Goal: Find specific page/section: Find specific page/section

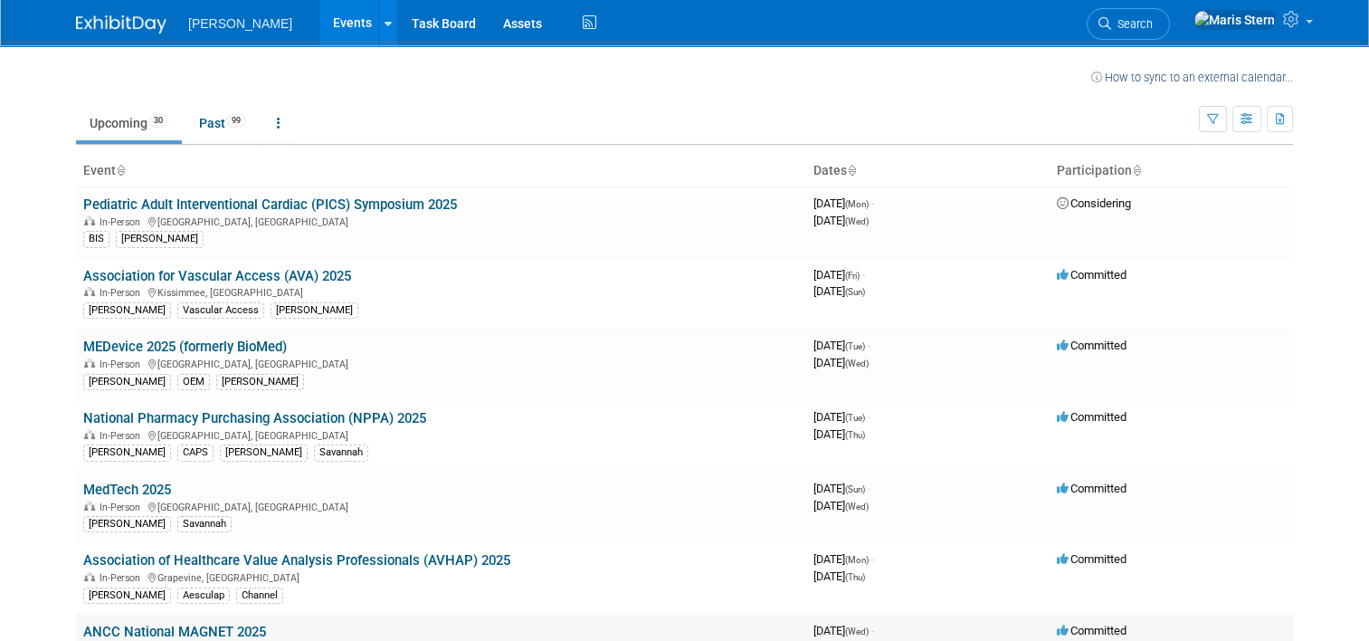
click at [125, 624] on link "ANCC National MAGNET 2025" at bounding box center [174, 632] width 183 height 16
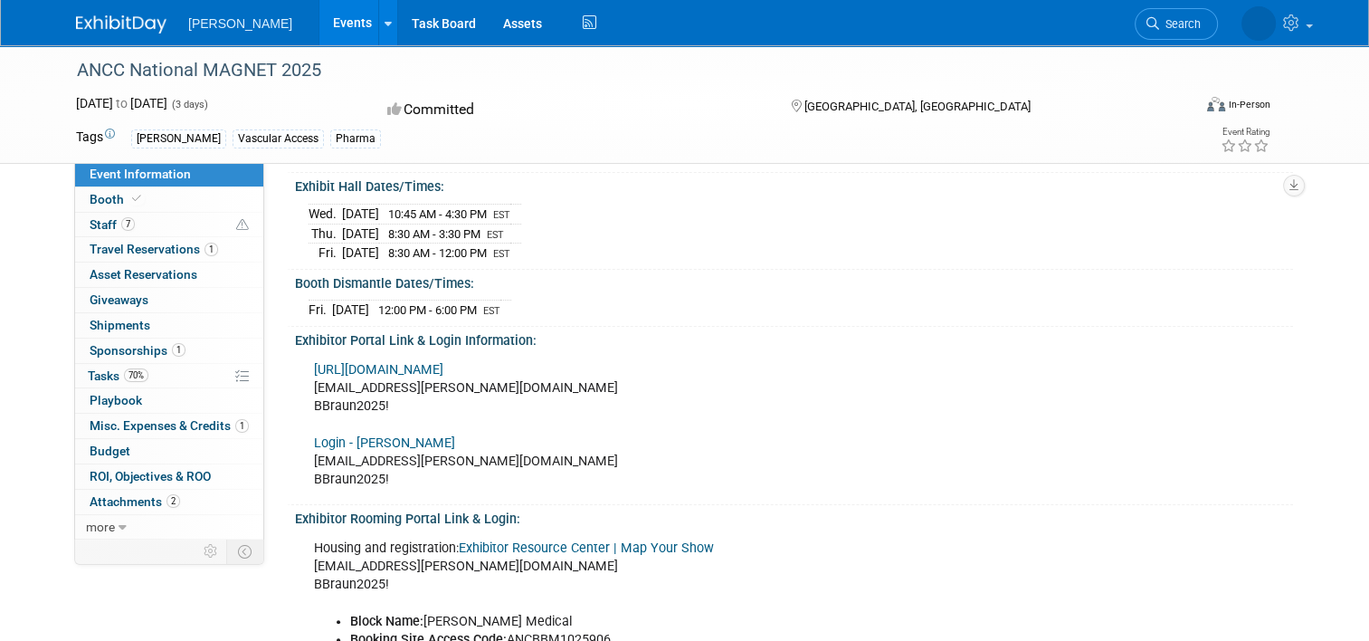
scroll to position [301, 0]
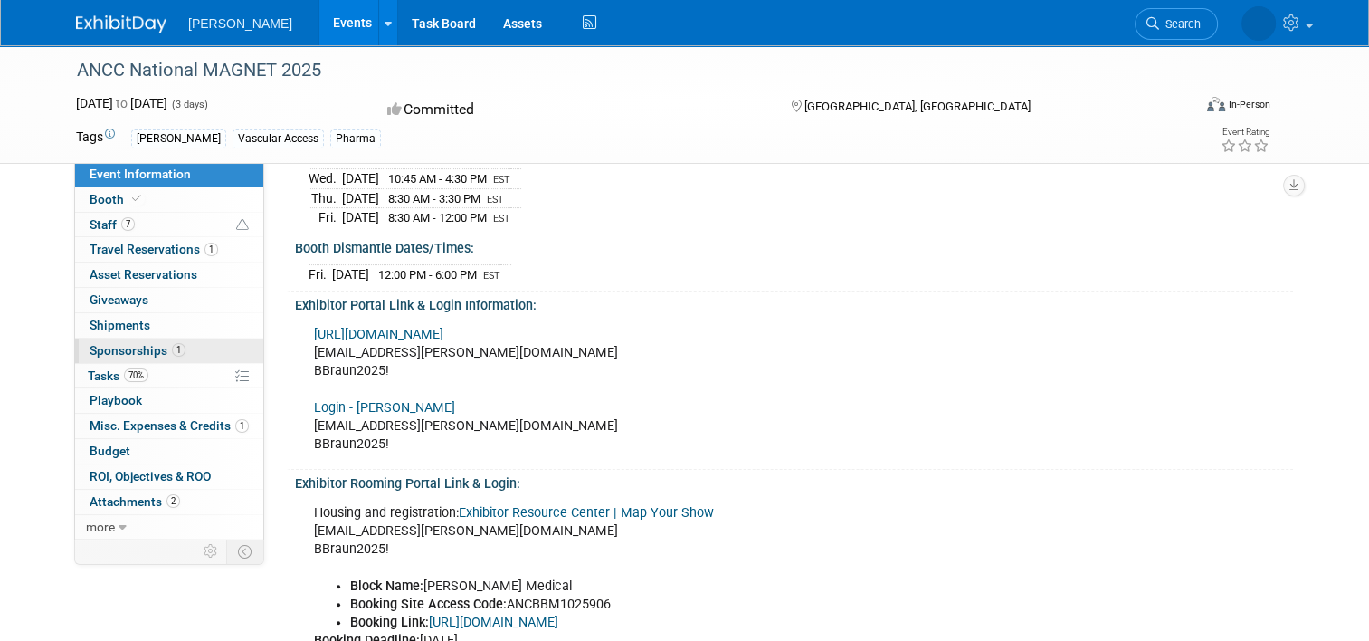
click at [141, 350] on span "Sponsorships 1" at bounding box center [138, 350] width 96 height 14
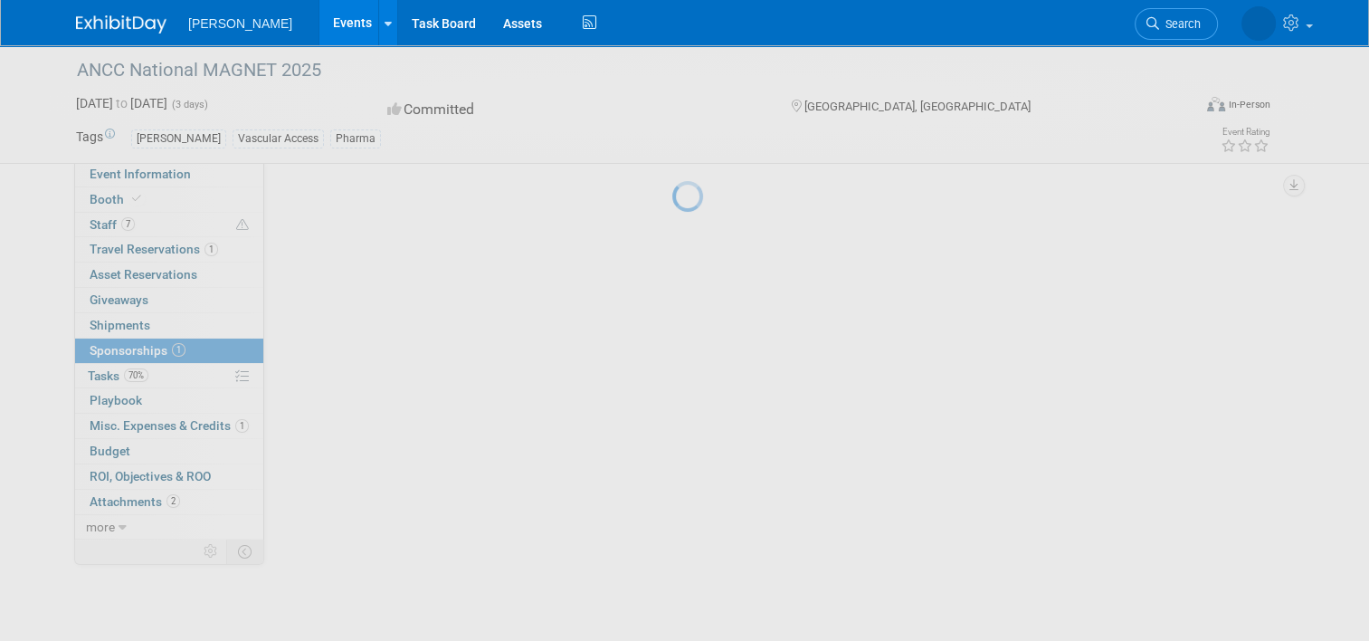
scroll to position [0, 0]
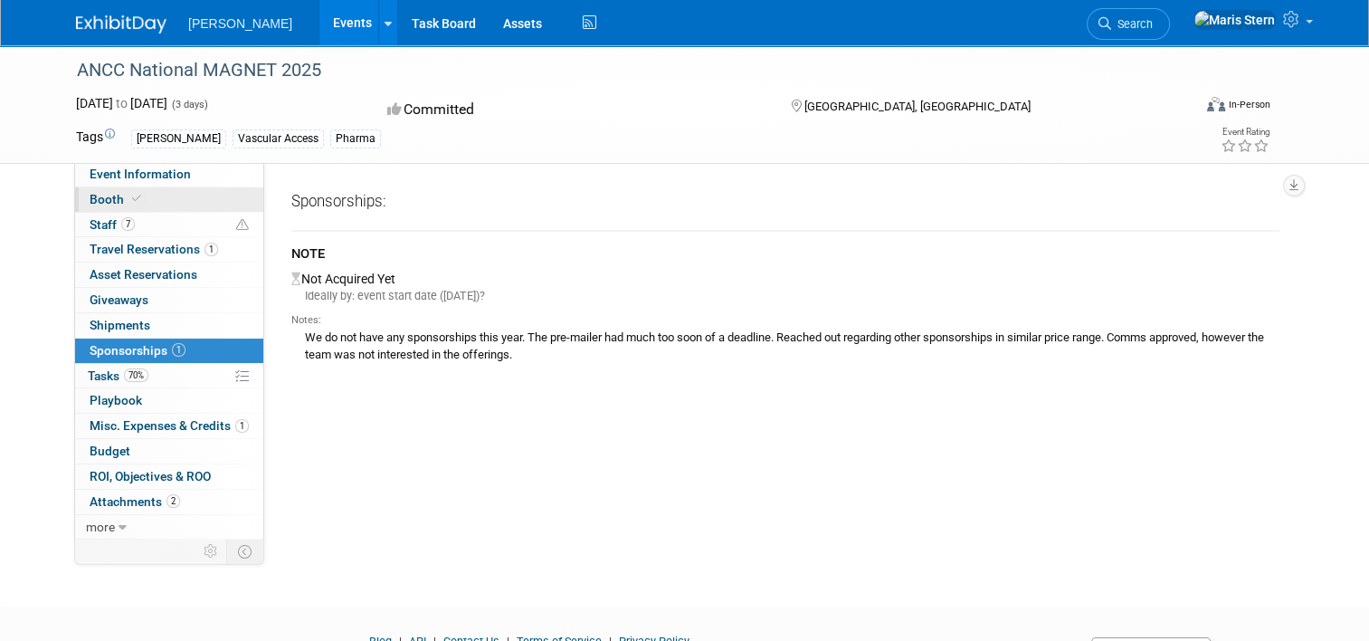
click at [146, 205] on link "Booth" at bounding box center [169, 199] width 188 height 24
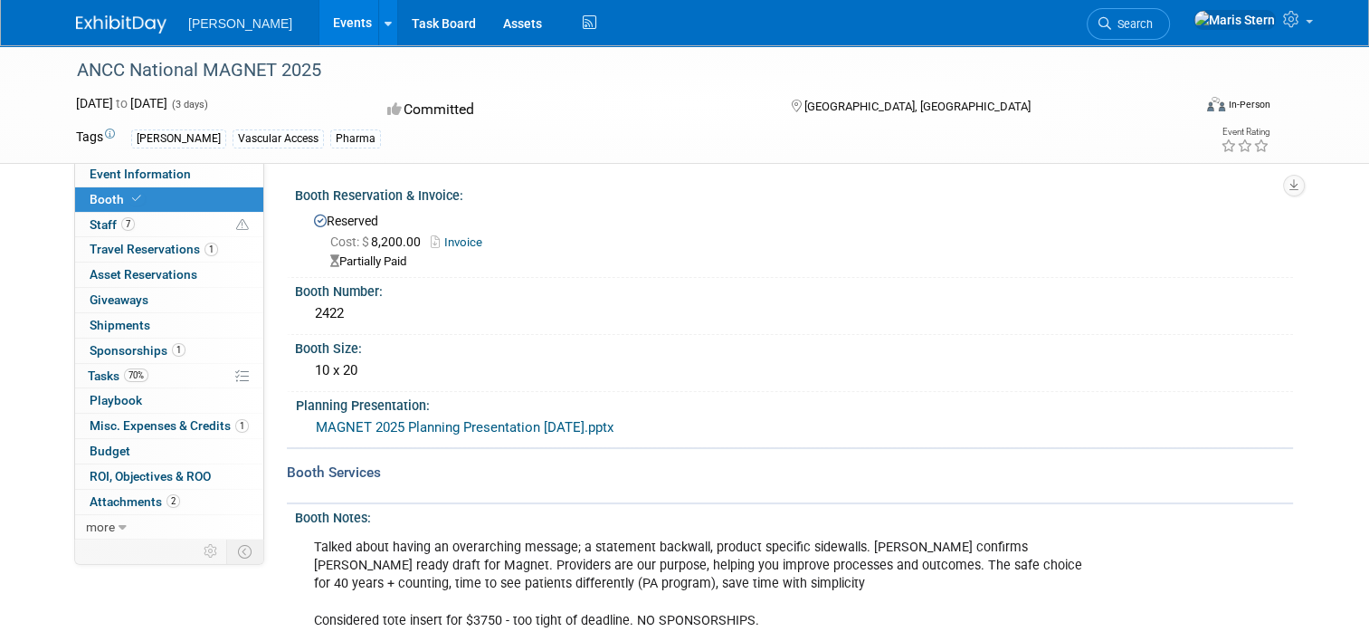
click at [110, 24] on img at bounding box center [121, 24] width 91 height 18
